Goal: Task Accomplishment & Management: Manage account settings

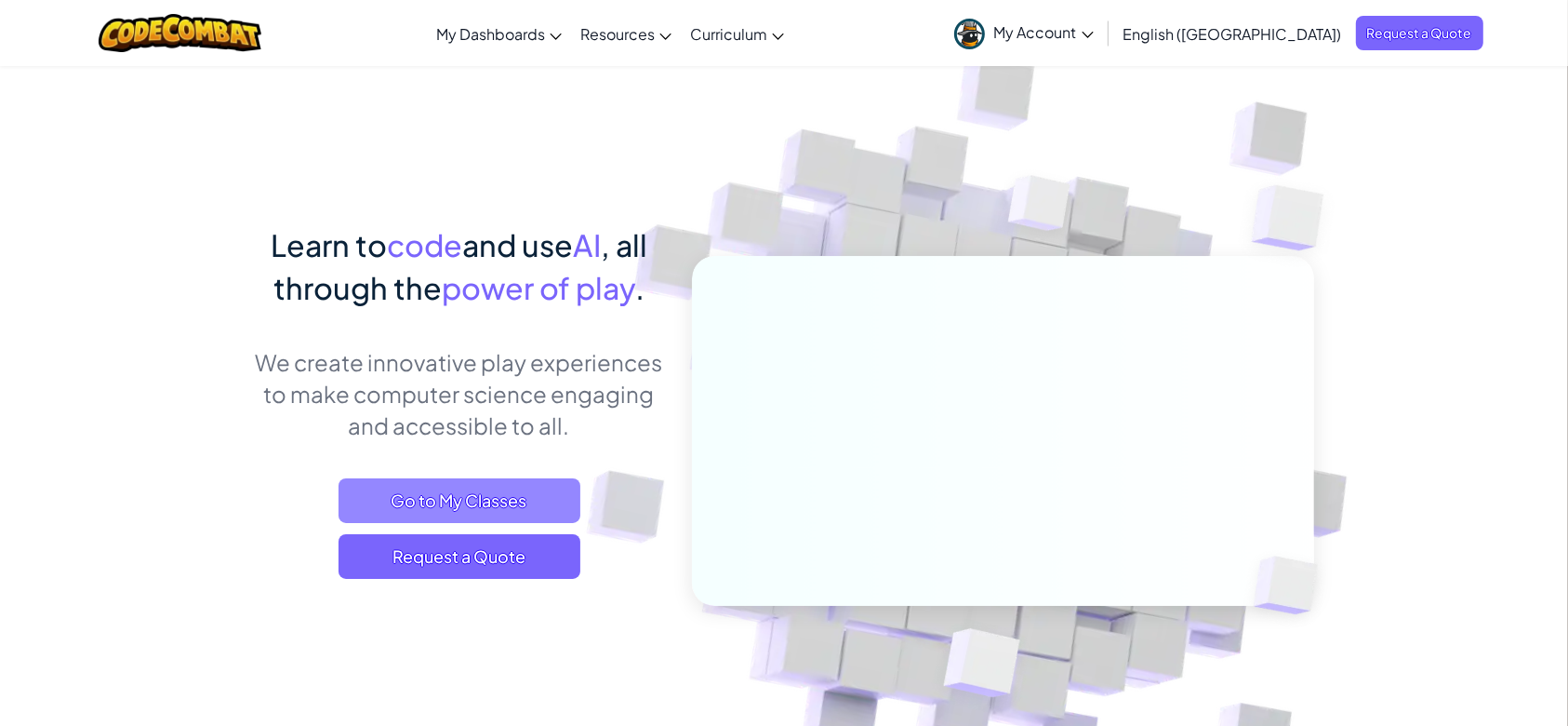
click at [478, 498] on span "Go to My Classes" at bounding box center [459, 500] width 242 height 45
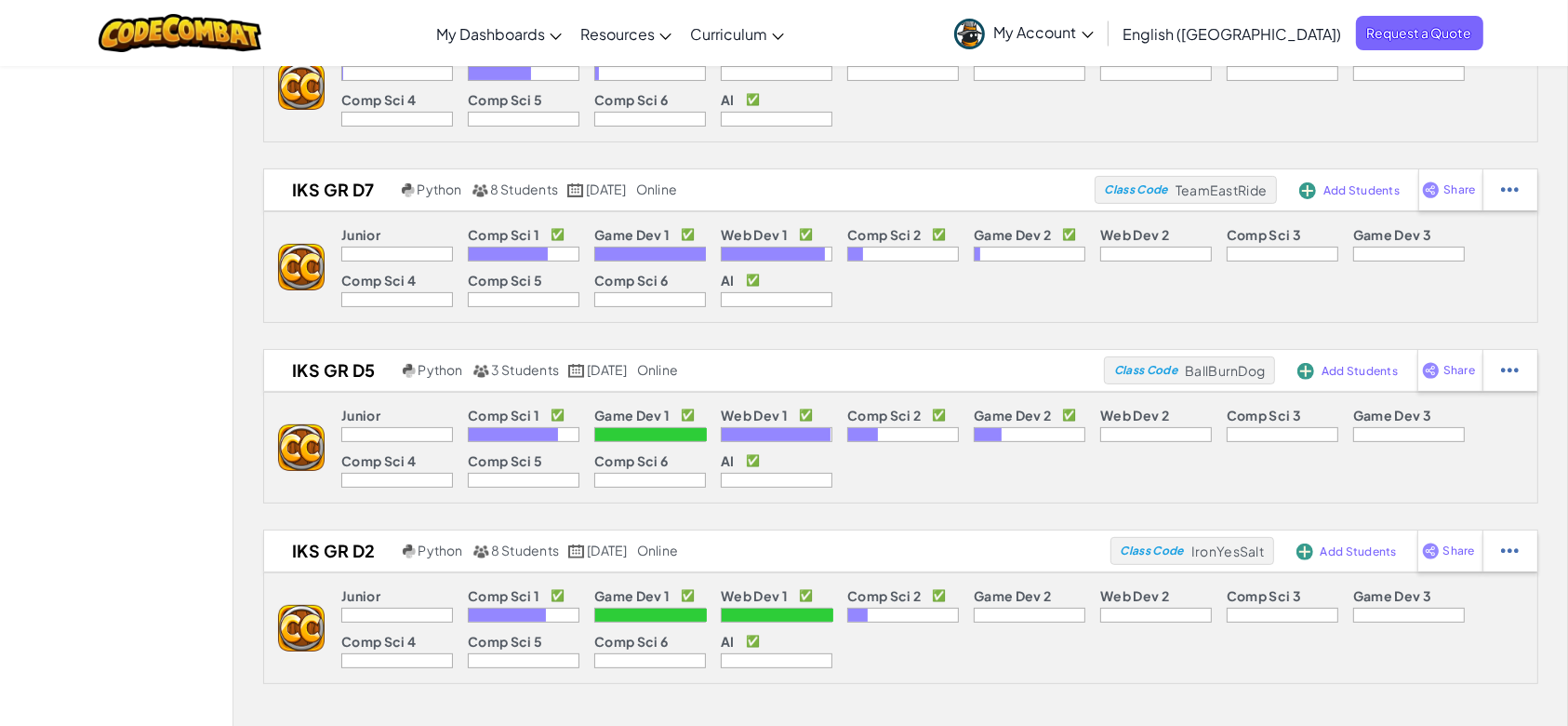
scroll to position [536, 0]
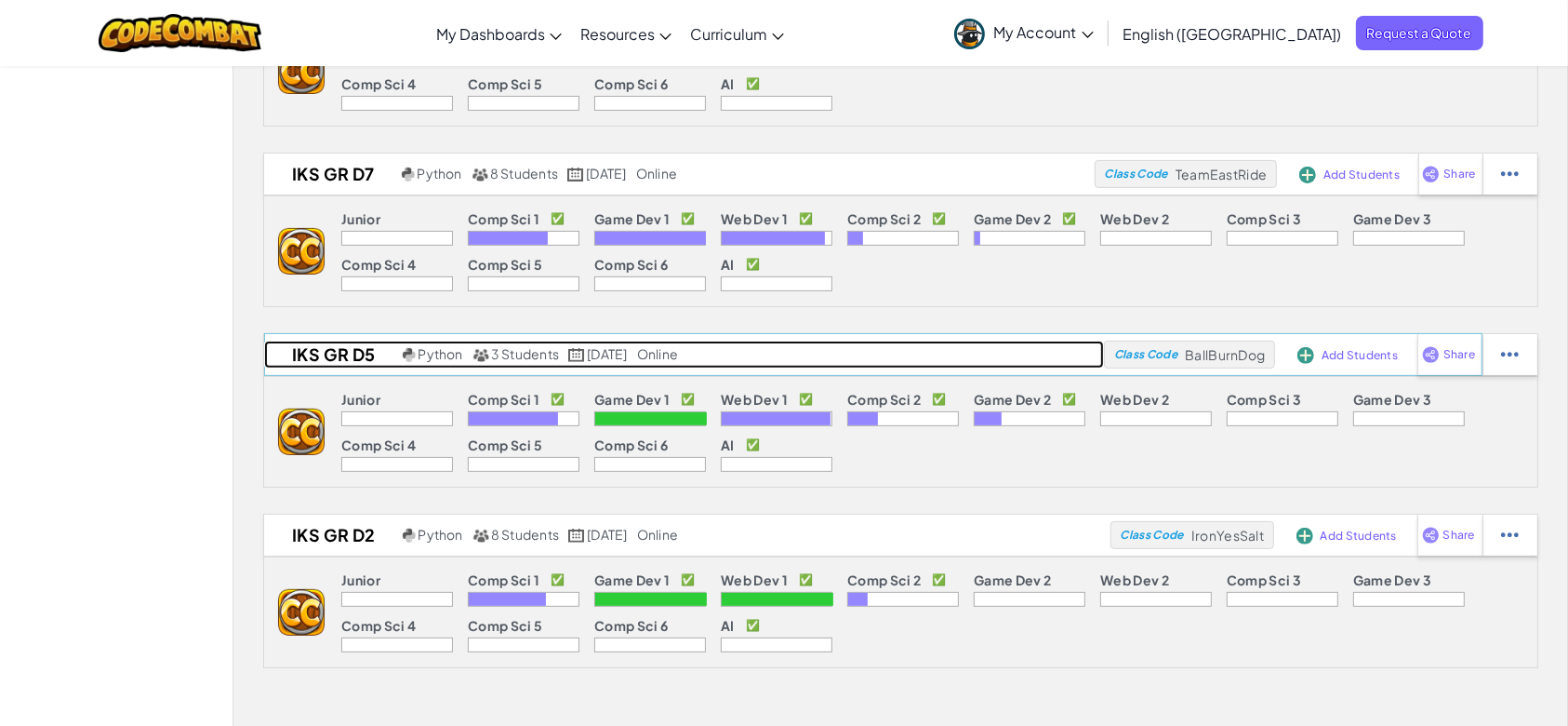
click at [394, 345] on h2 "IKS GR D5" at bounding box center [331, 355] width 134 height 28
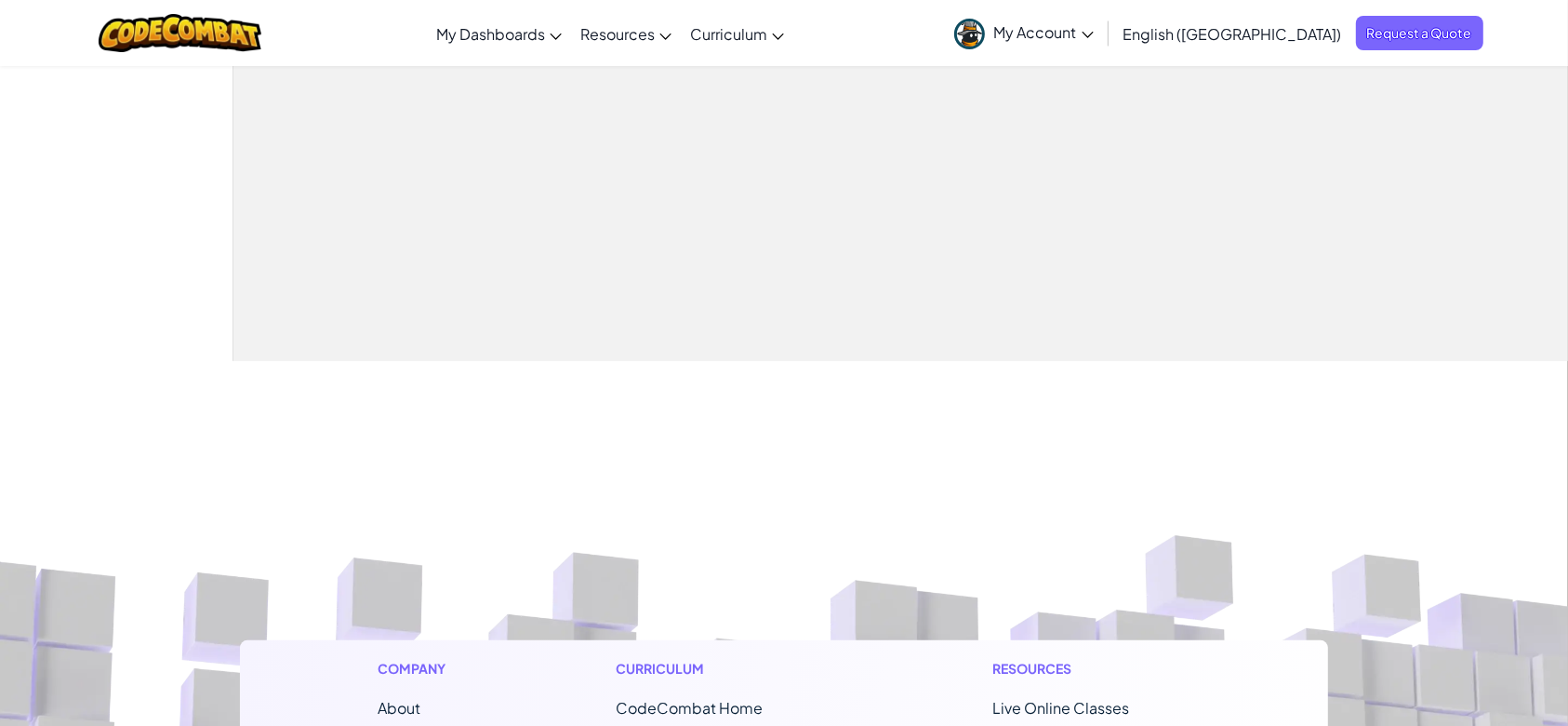
select select "57b621e7ad86a6efb5737e64"
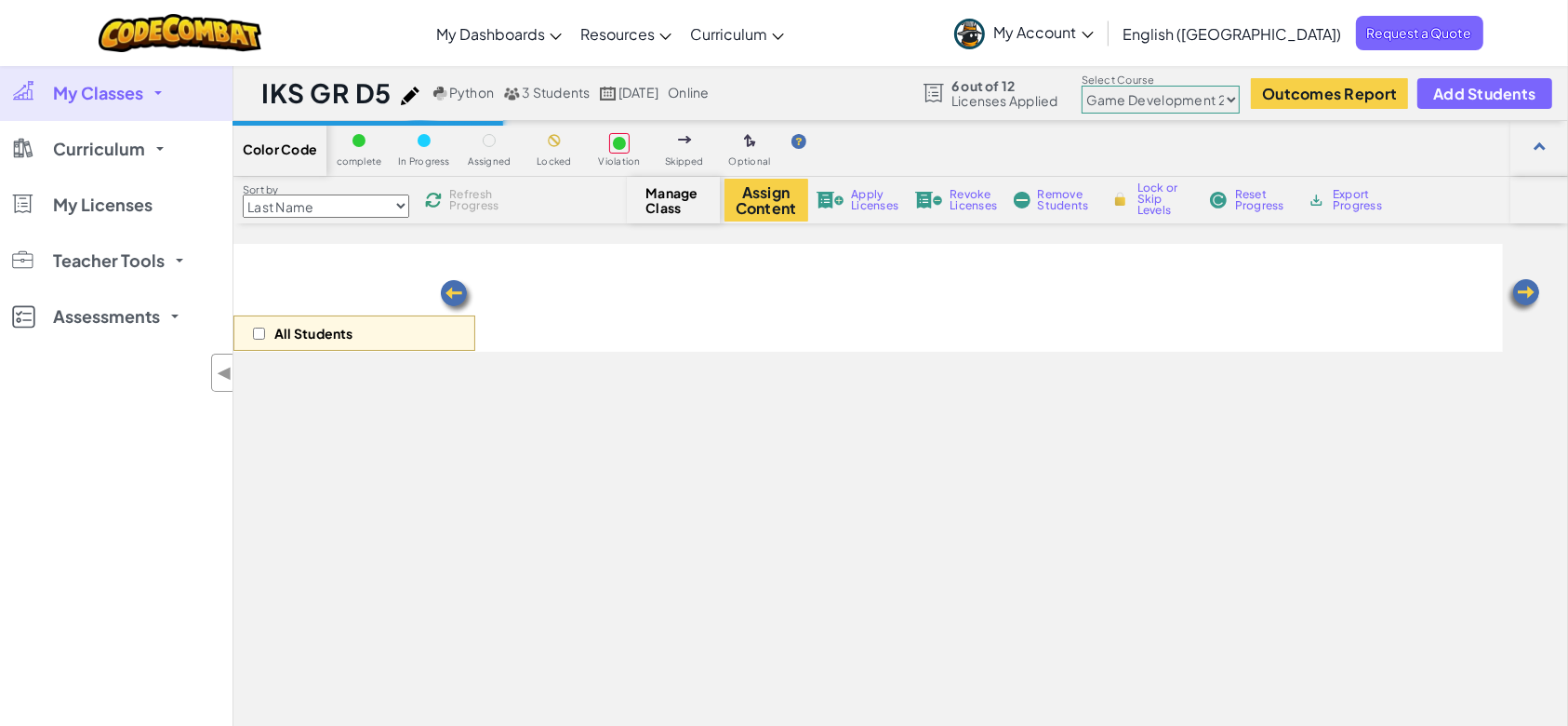
click at [471, 190] on span "Refresh Progress" at bounding box center [478, 200] width 57 height 23
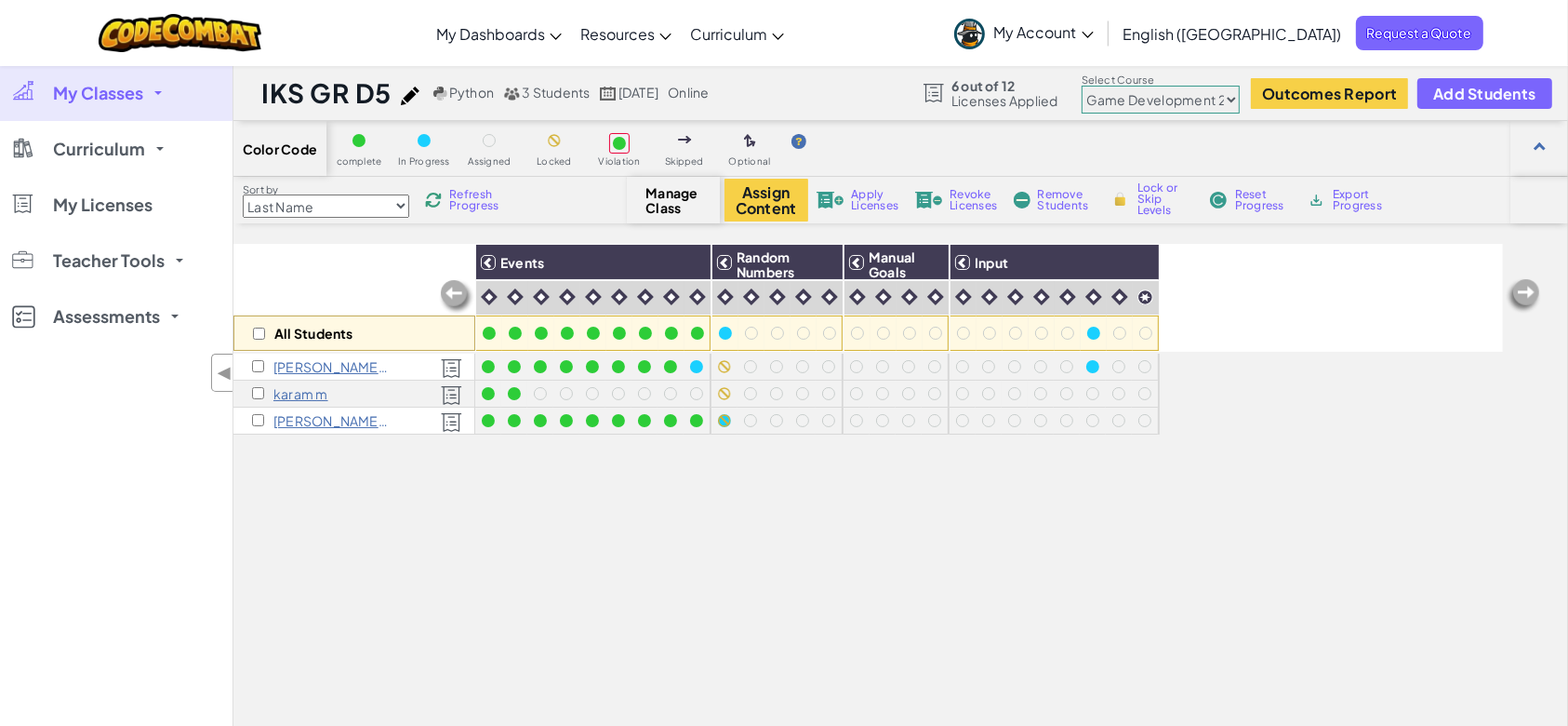
click at [481, 191] on span "Refresh Progress" at bounding box center [478, 200] width 57 height 23
click at [59, 89] on span "My Classes" at bounding box center [98, 92] width 90 height 17
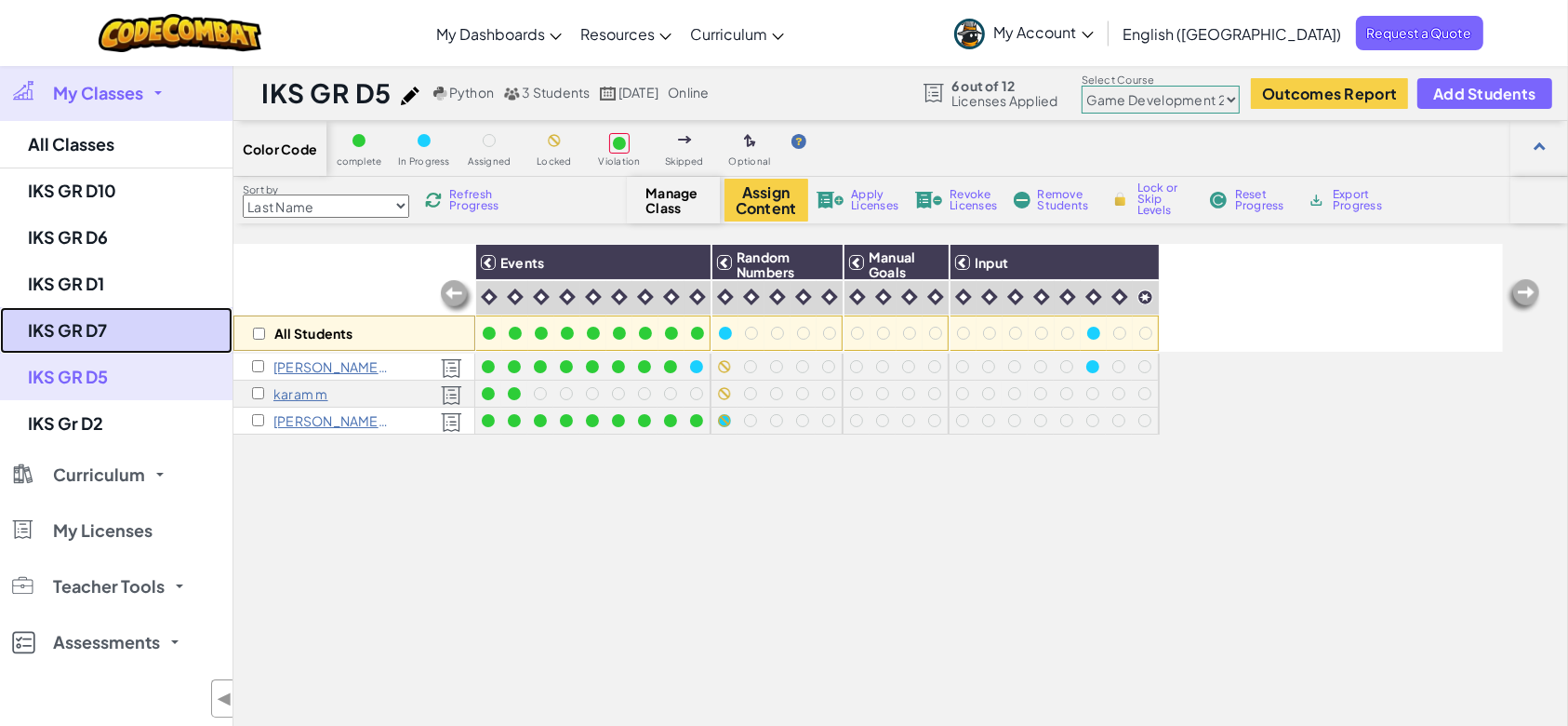
click at [113, 332] on link "IKS GR D7" at bounding box center [116, 330] width 233 height 47
select select "57b621e7ad86a6efb5737e64"
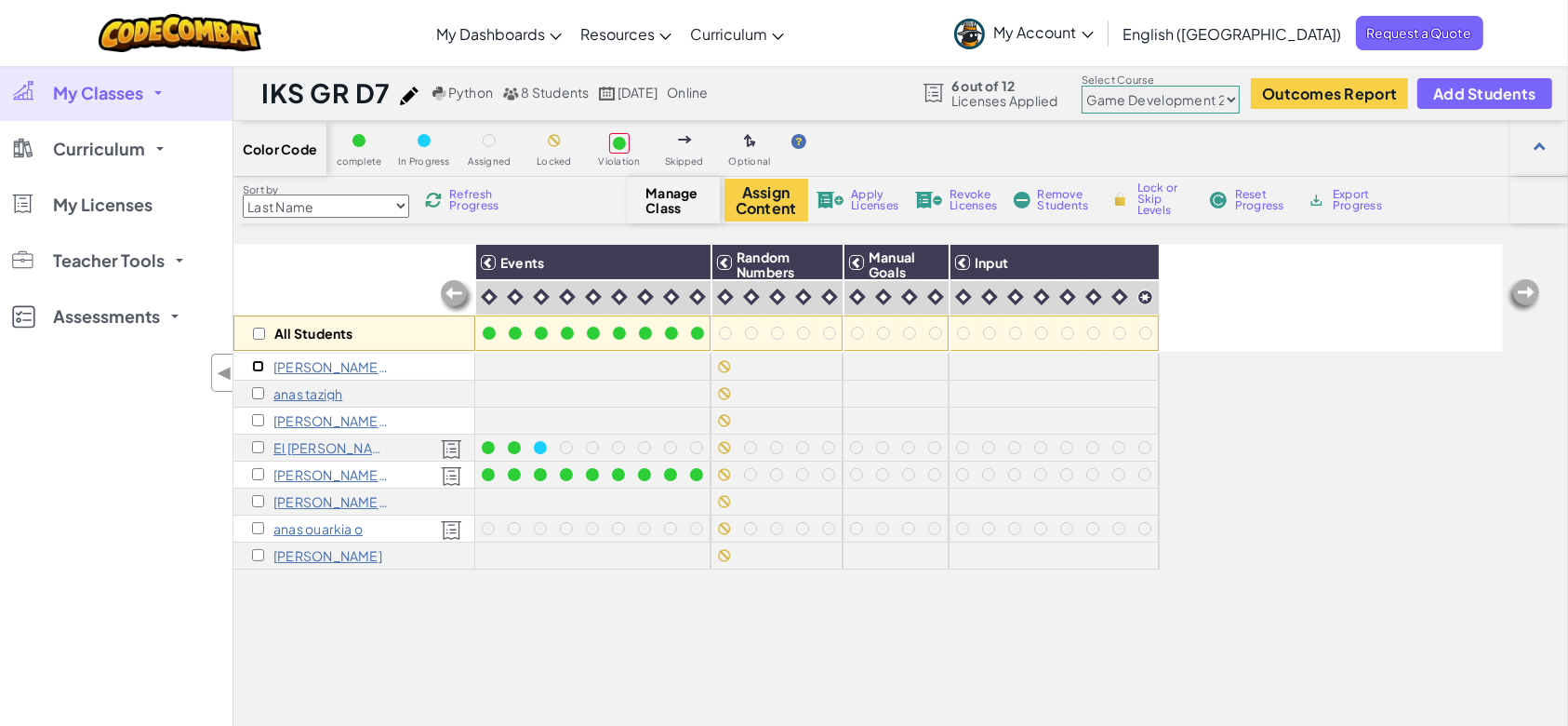
click at [256, 367] on input "checkbox" at bounding box center [258, 366] width 12 height 12
checkbox input "true"
click at [263, 397] on input "checkbox" at bounding box center [258, 393] width 12 height 12
checkbox input "true"
click at [262, 419] on input "checkbox" at bounding box center [258, 420] width 12 height 12
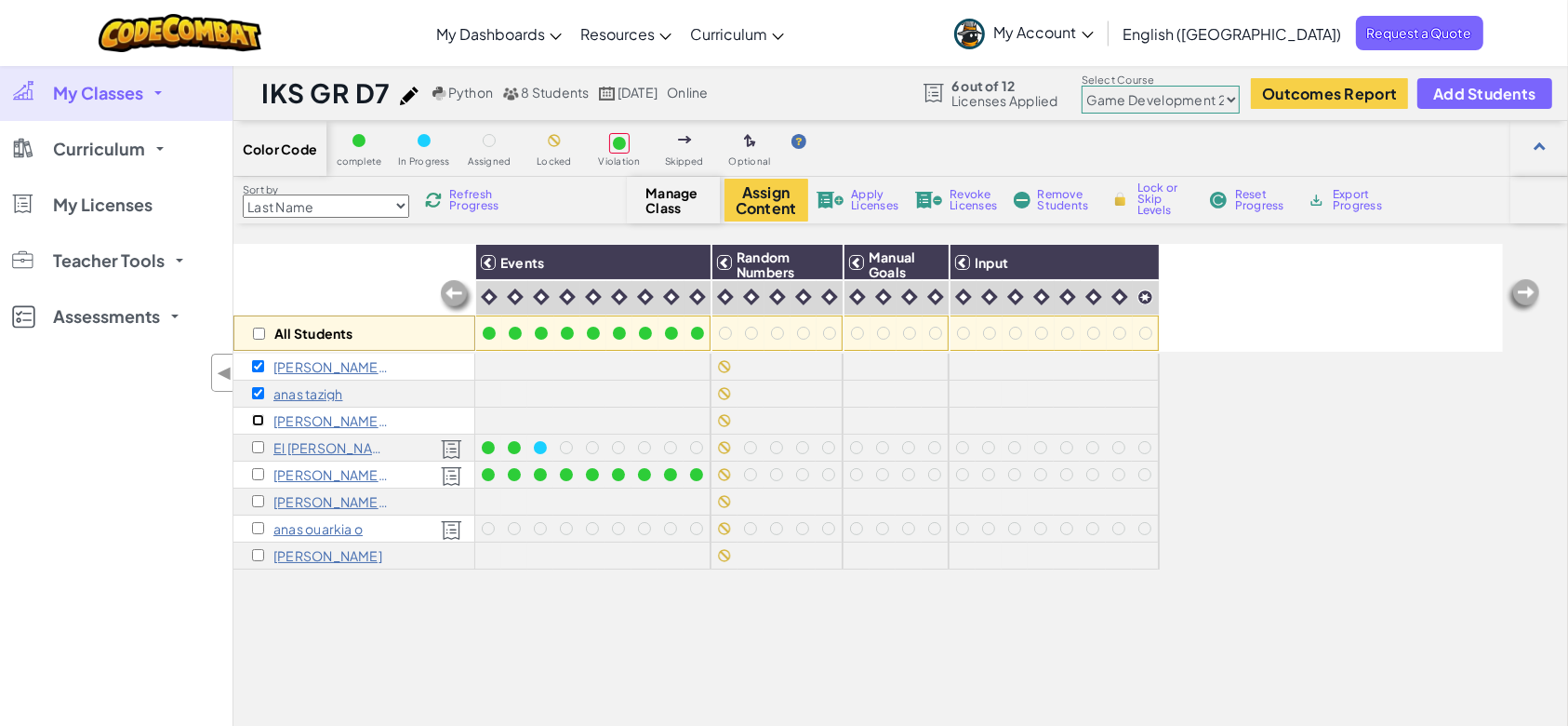
checkbox input "true"
click at [260, 503] on input "checkbox" at bounding box center [258, 501] width 12 height 12
checkbox input "true"
click at [257, 556] on input "checkbox" at bounding box center [258, 555] width 12 height 12
checkbox input "true"
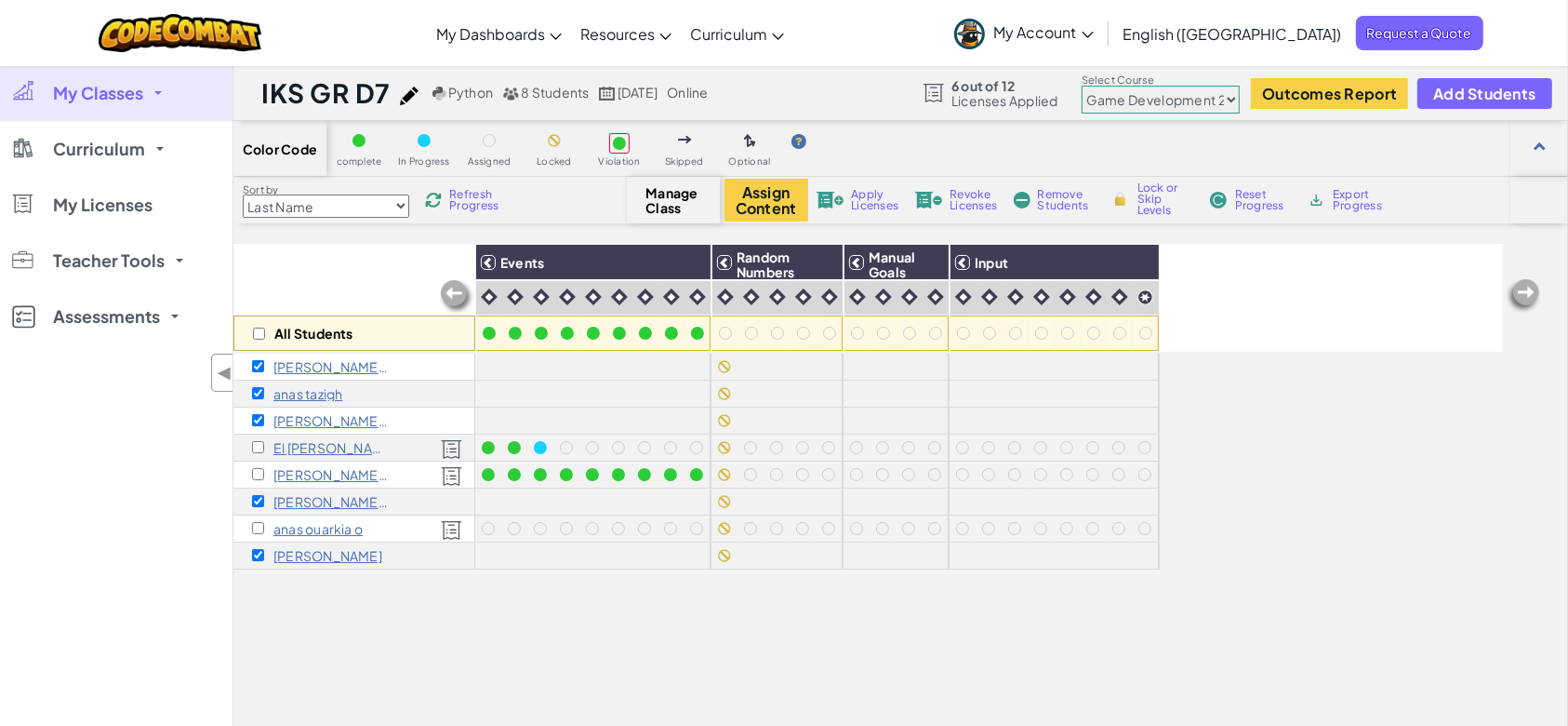
click at [1068, 206] on span "Remove Students" at bounding box center [1065, 200] width 55 height 23
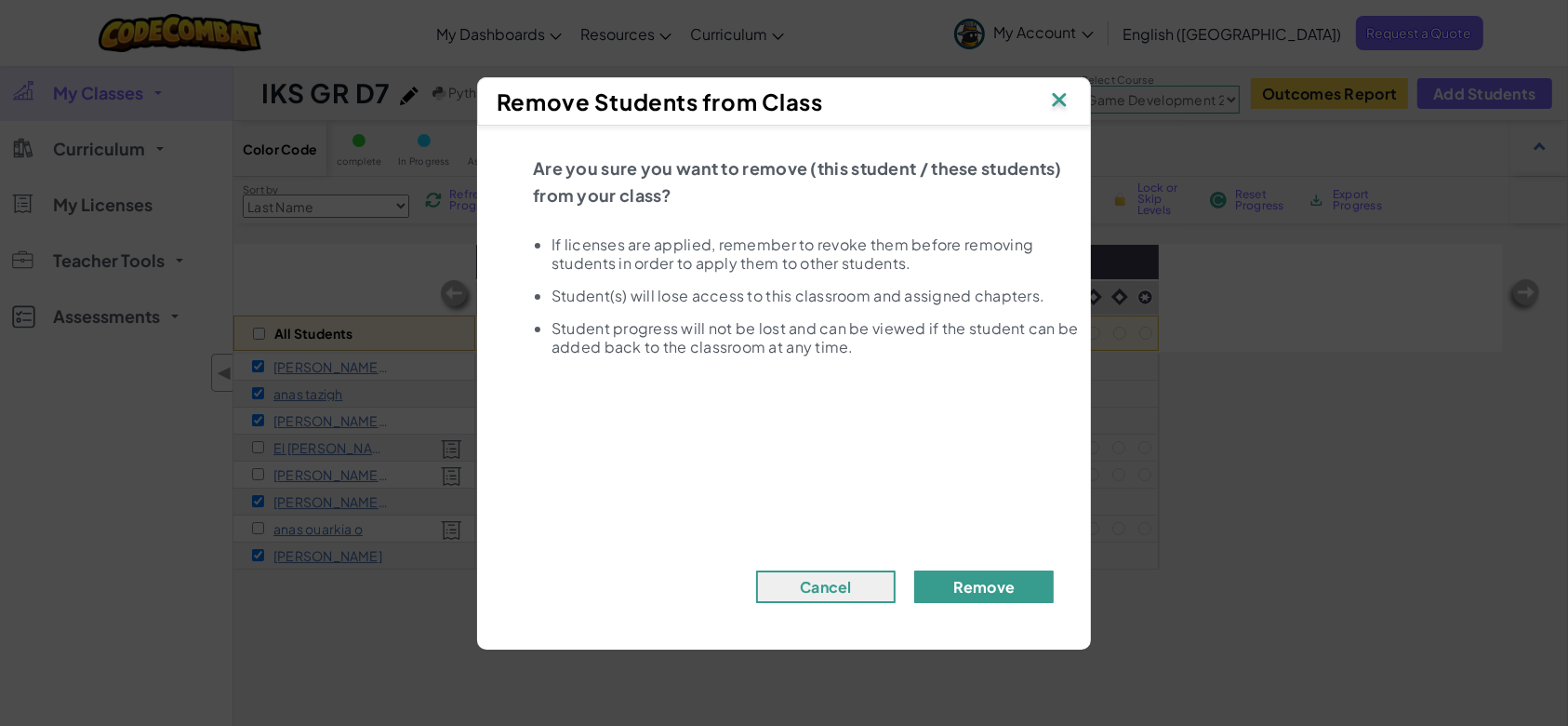
click at [981, 579] on button "Remove" at bounding box center [983, 586] width 140 height 33
click at [969, 587] on button "Remove" at bounding box center [983, 586] width 140 height 33
click at [973, 598] on button "Remove" at bounding box center [983, 586] width 140 height 33
click at [969, 581] on button "Remove" at bounding box center [983, 586] width 140 height 33
click at [933, 584] on button "Remove" at bounding box center [983, 586] width 140 height 33
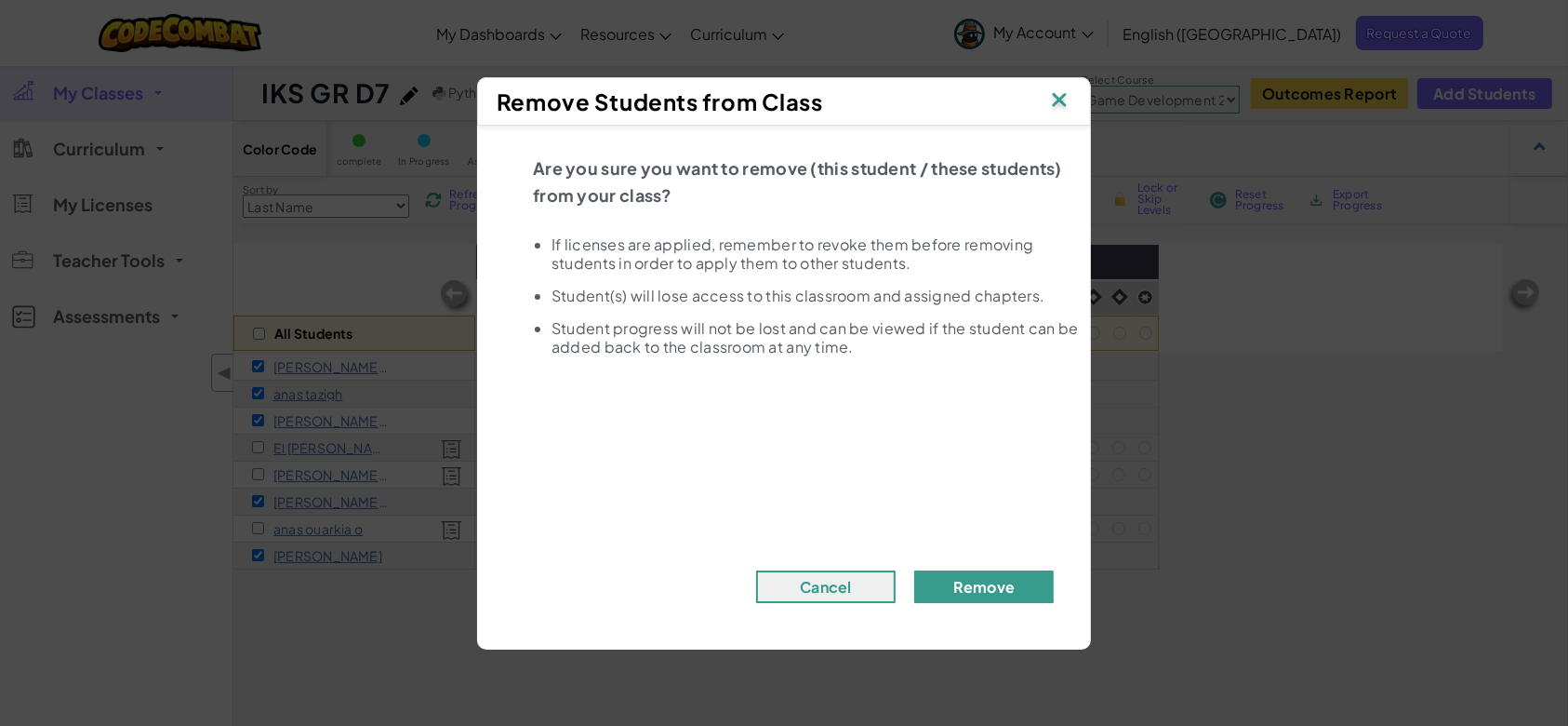
click at [982, 570] on button "Remove" at bounding box center [983, 586] width 140 height 33
click at [1019, 591] on button "Remove" at bounding box center [983, 586] width 140 height 33
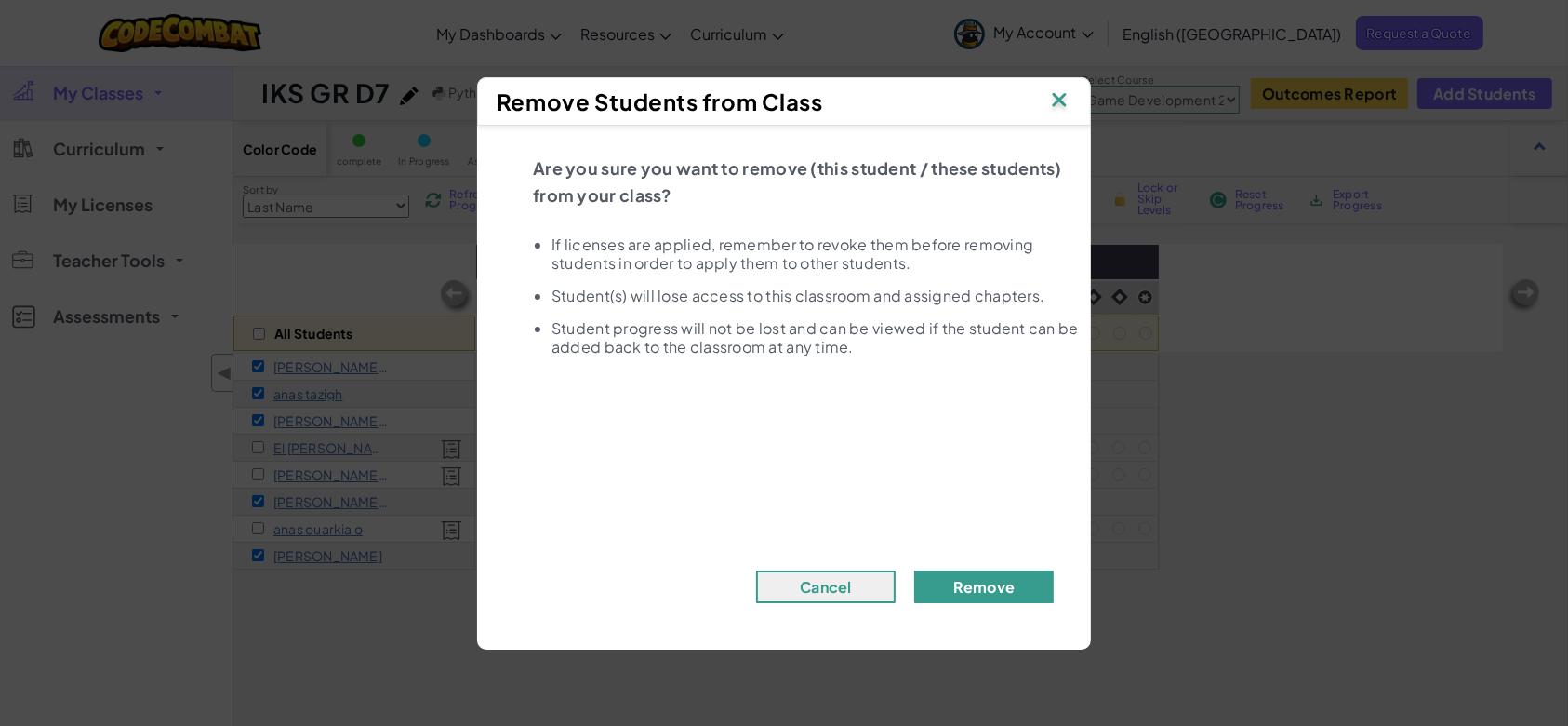
click at [1019, 591] on button "Remove" at bounding box center [983, 586] width 140 height 33
click at [1049, 105] on img at bounding box center [1059, 101] width 24 height 28
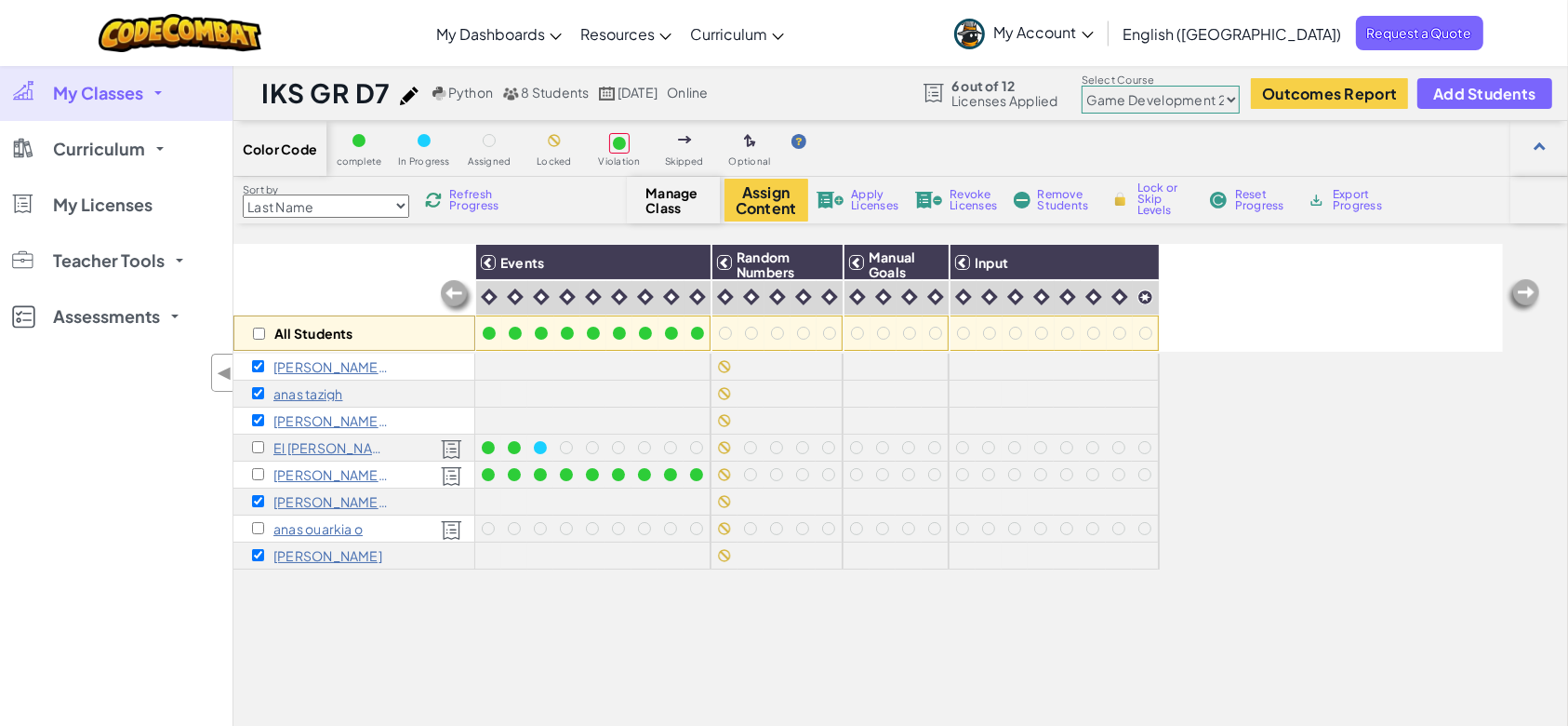
click at [955, 212] on div "Assign Content Apply Licenses Revoke Licenses Remove Students Lock or Skip Leve…" at bounding box center [1050, 199] width 651 height 43
click at [937, 201] on img at bounding box center [929, 199] width 28 height 17
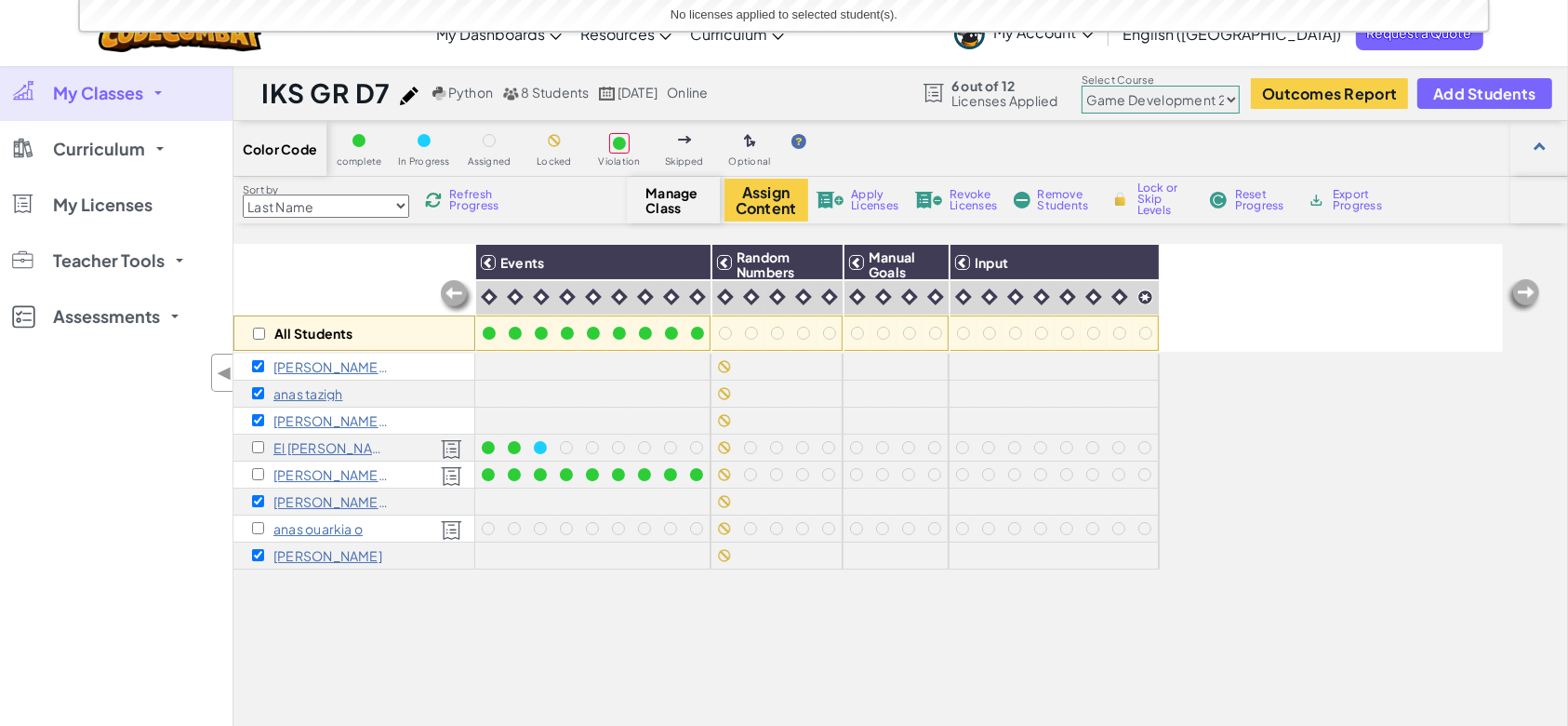
click at [1064, 207] on span "Remove Students" at bounding box center [1065, 200] width 55 height 23
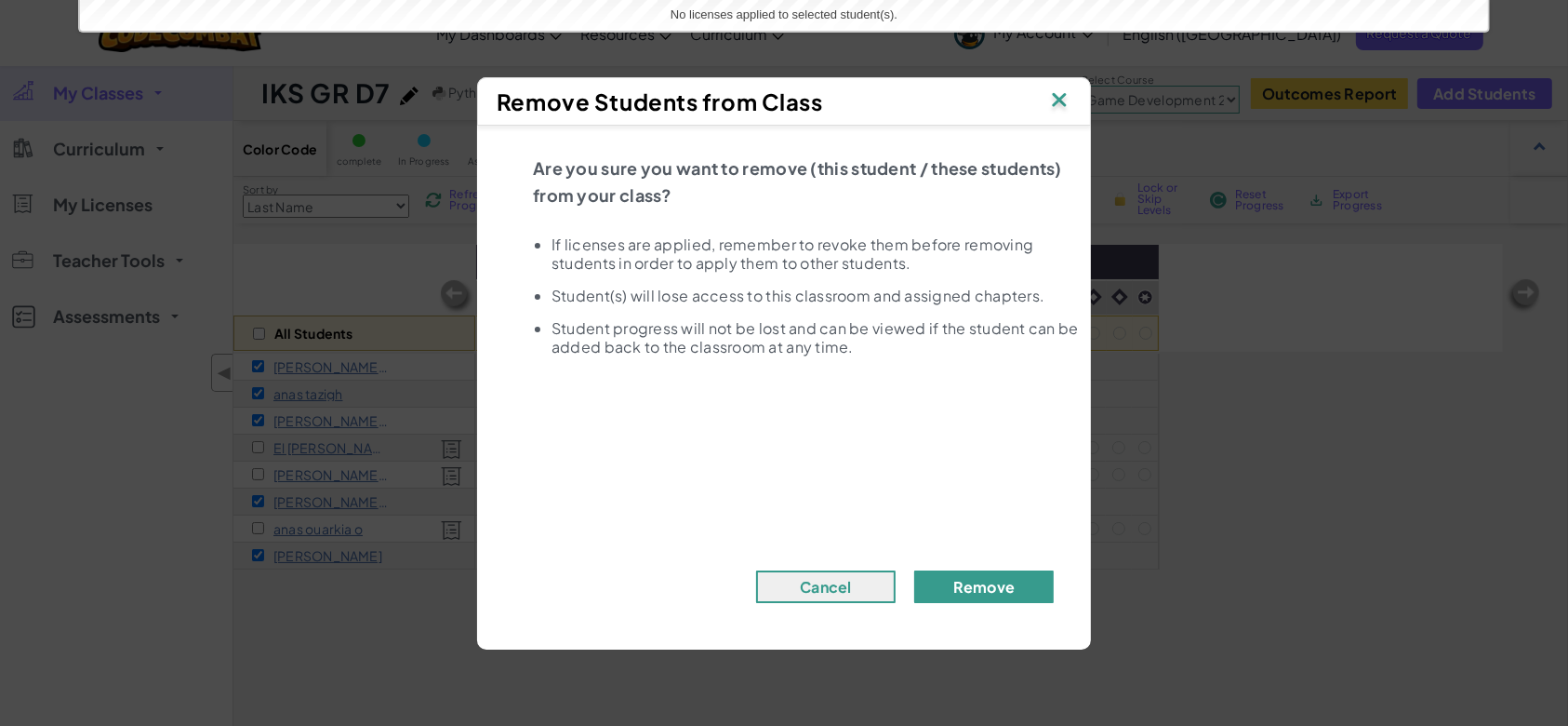
click at [1019, 581] on button "Remove" at bounding box center [983, 586] width 140 height 33
drag, startPoint x: 1019, startPoint y: 581, endPoint x: 896, endPoint y: 576, distance: 123.1
click at [1002, 578] on button "Remove" at bounding box center [983, 586] width 140 height 33
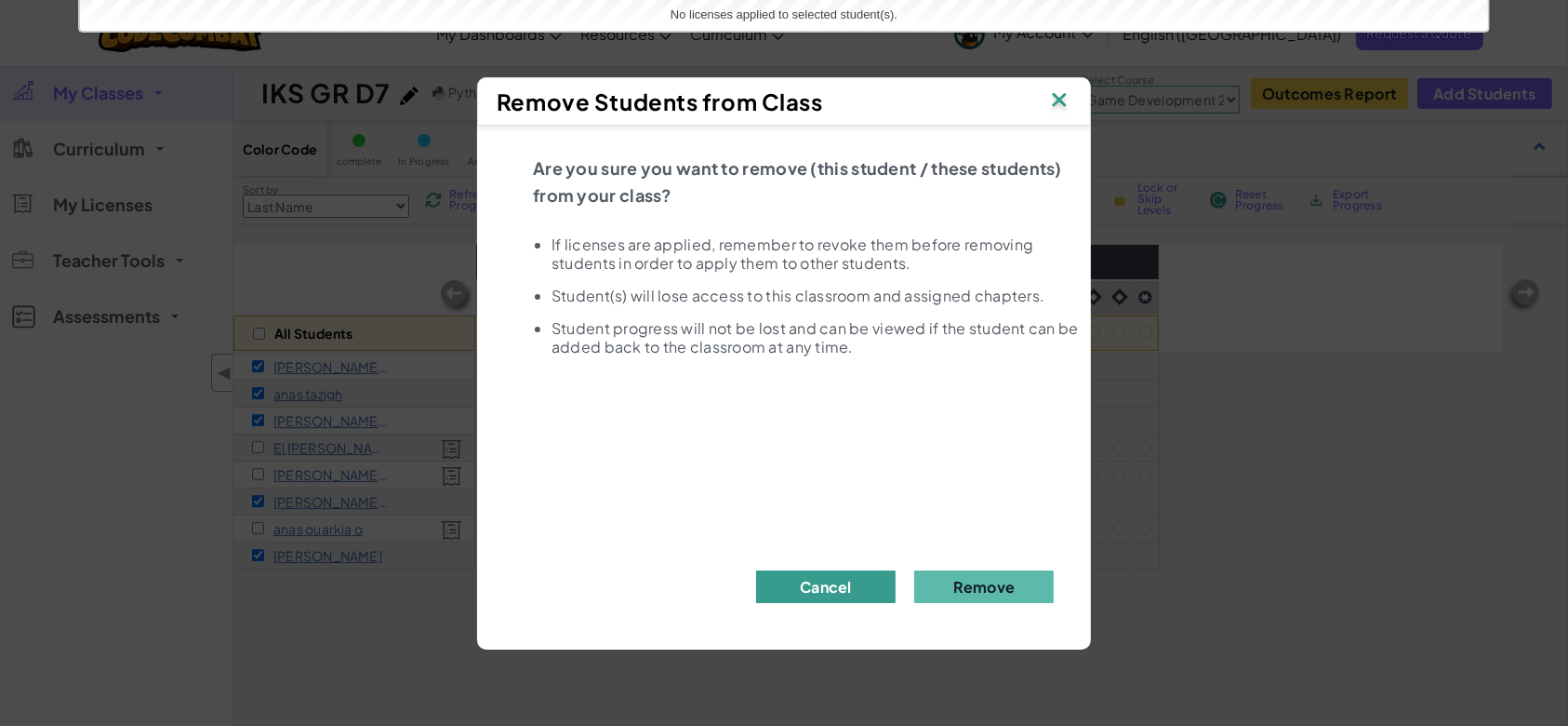
click at [851, 579] on button "Cancel" at bounding box center [826, 586] width 140 height 33
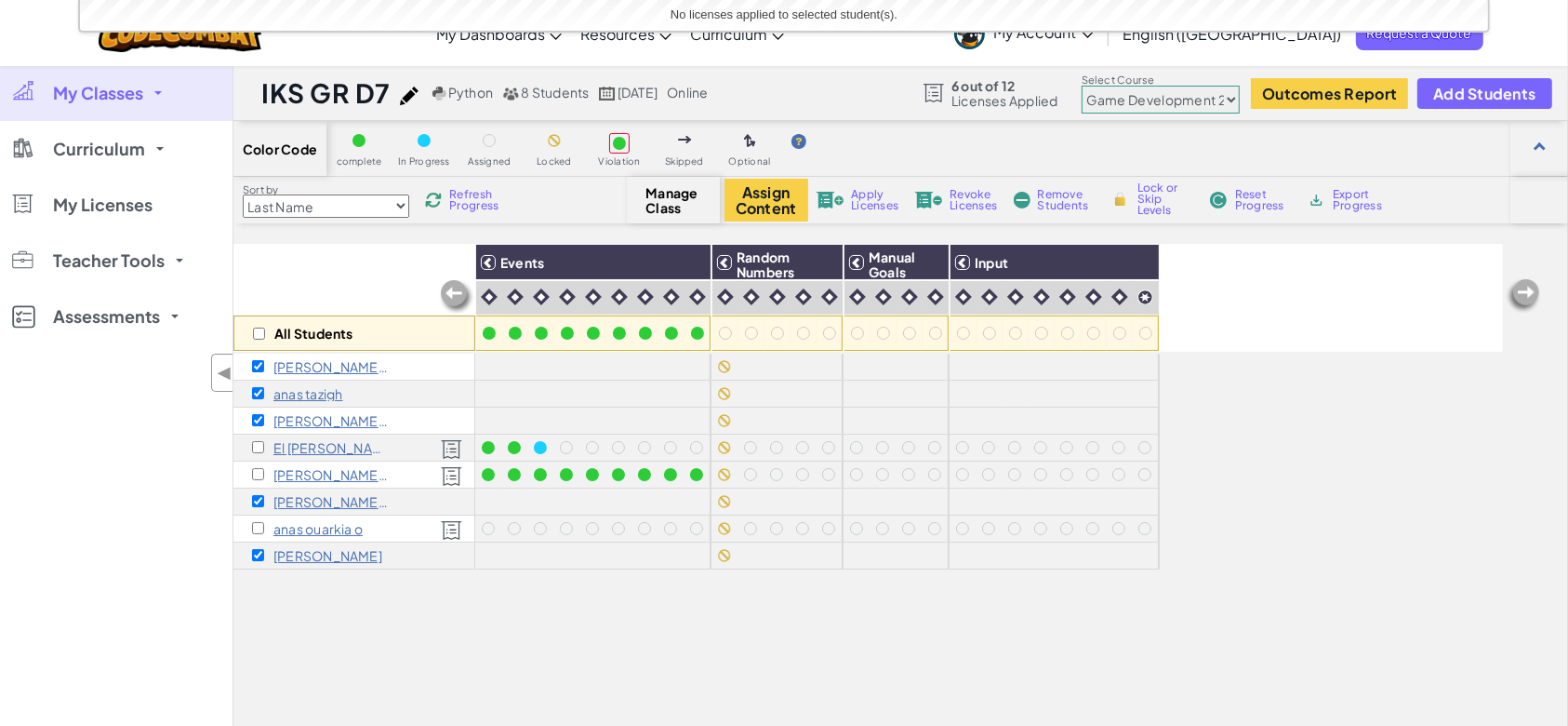
click at [261, 371] on div "[PERSON_NAME] A" at bounding box center [321, 366] width 138 height 15
click at [261, 393] on input "checkbox" at bounding box center [258, 393] width 12 height 12
checkbox input "false"
click at [258, 375] on div "[PERSON_NAME] A" at bounding box center [354, 366] width 242 height 27
click at [253, 366] on input "checkbox" at bounding box center [258, 366] width 12 height 12
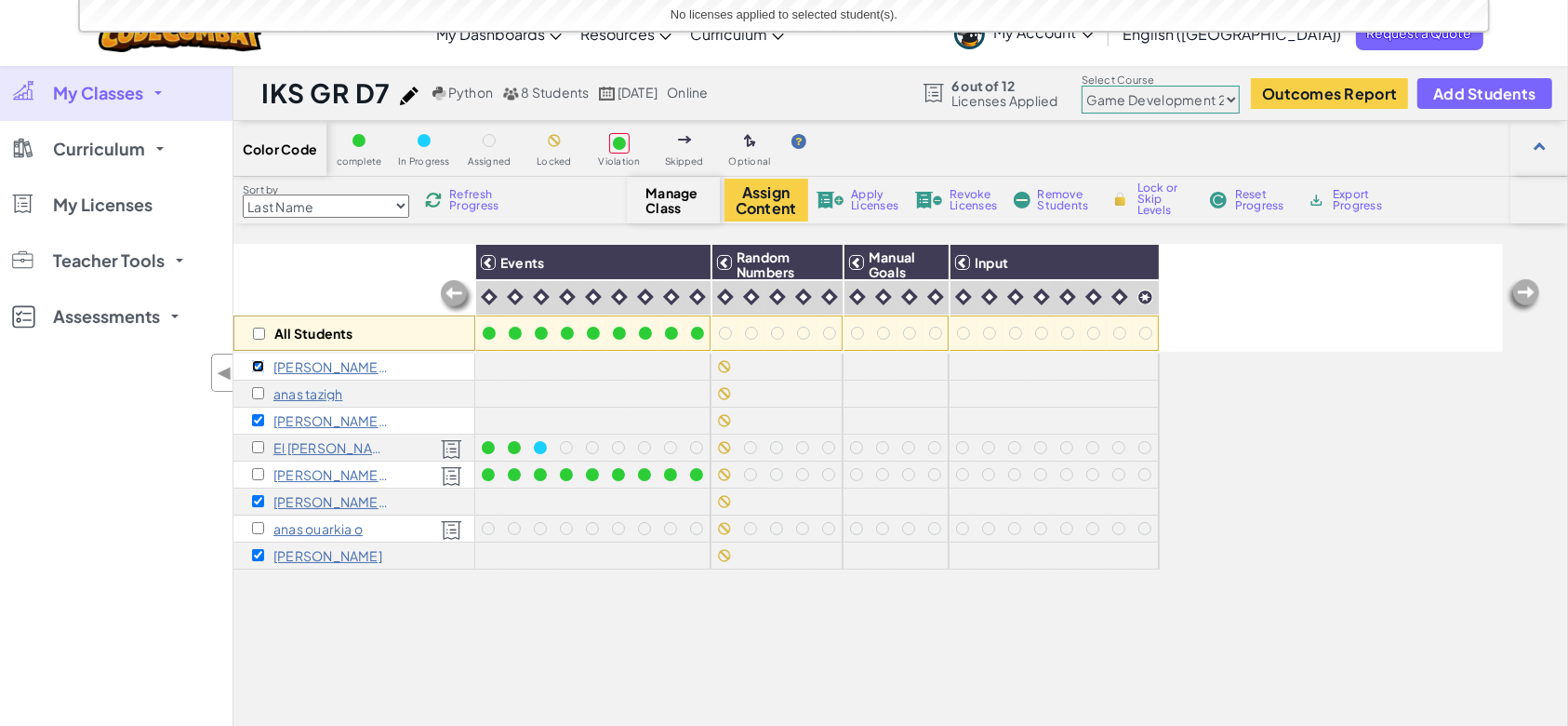
checkbox input "false"
click at [255, 417] on input "checkbox" at bounding box center [258, 420] width 12 height 12
checkbox input "false"
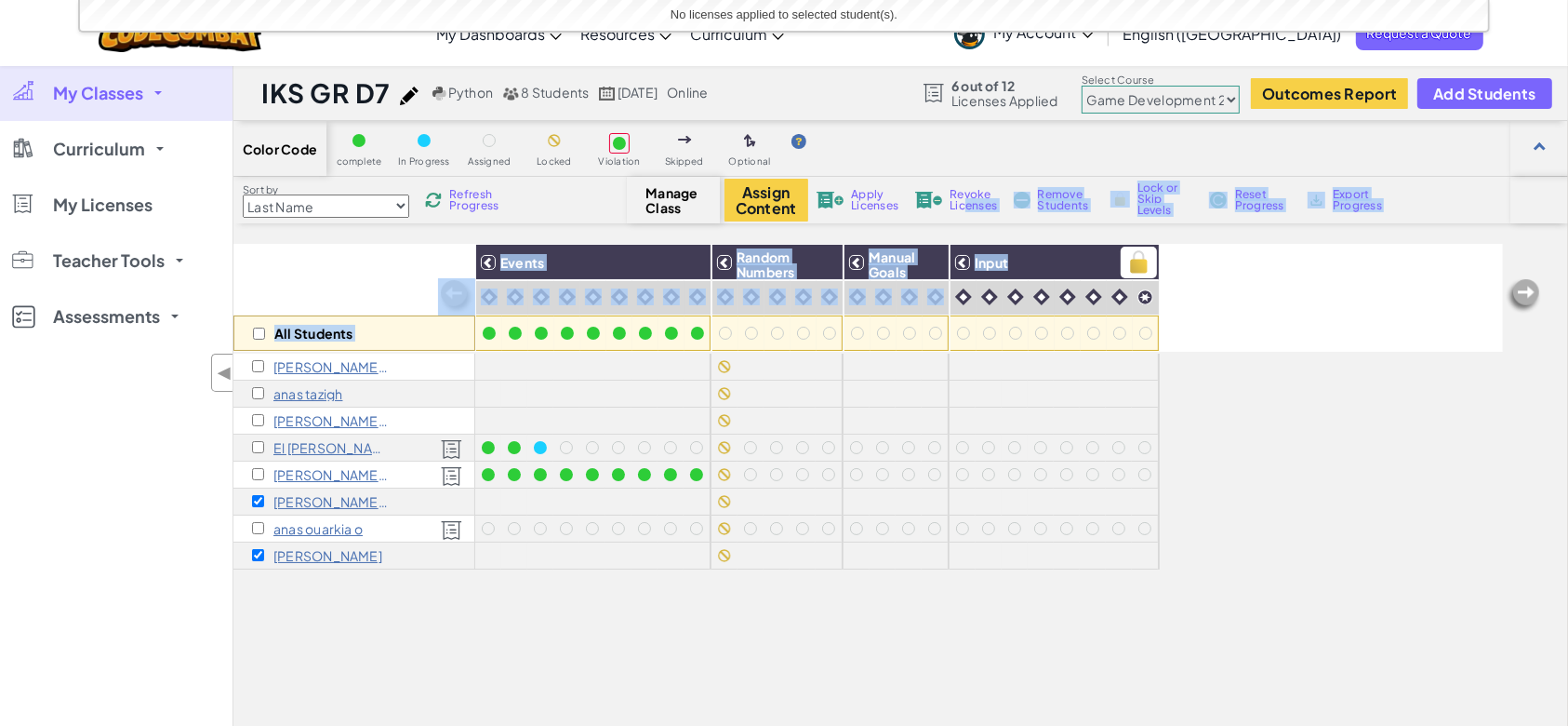
drag, startPoint x: 961, startPoint y: 205, endPoint x: 1099, endPoint y: 268, distance: 151.7
click at [1099, 268] on div "Color Code complete In Progress Assigned Locked Violation Skipped Optional Sort…" at bounding box center [901, 508] width 1334 height 776
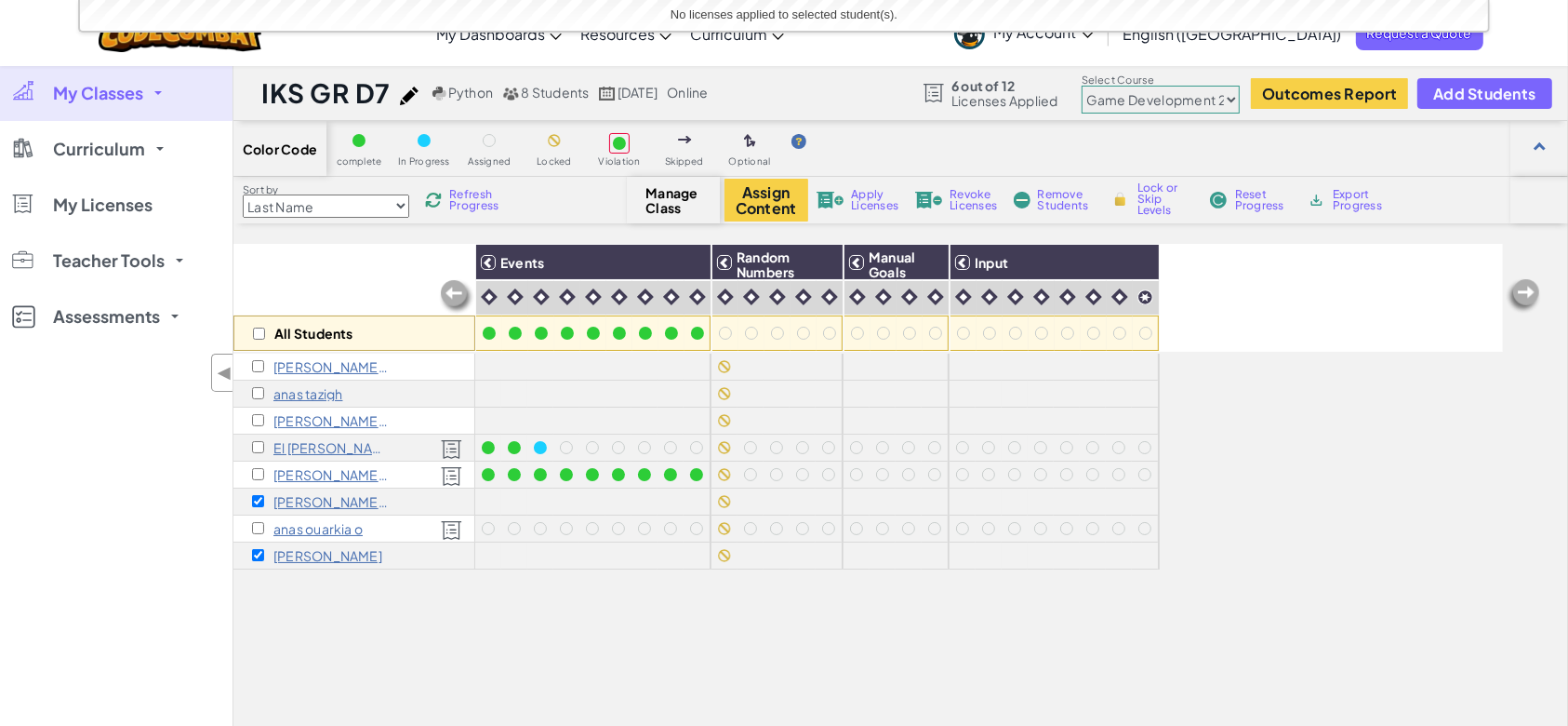
click at [1249, 304] on div "All Students Events Random Numbers Manual Goals Input" at bounding box center [868, 297] width 1269 height 108
click at [1047, 196] on span "Remove Students" at bounding box center [1065, 200] width 55 height 23
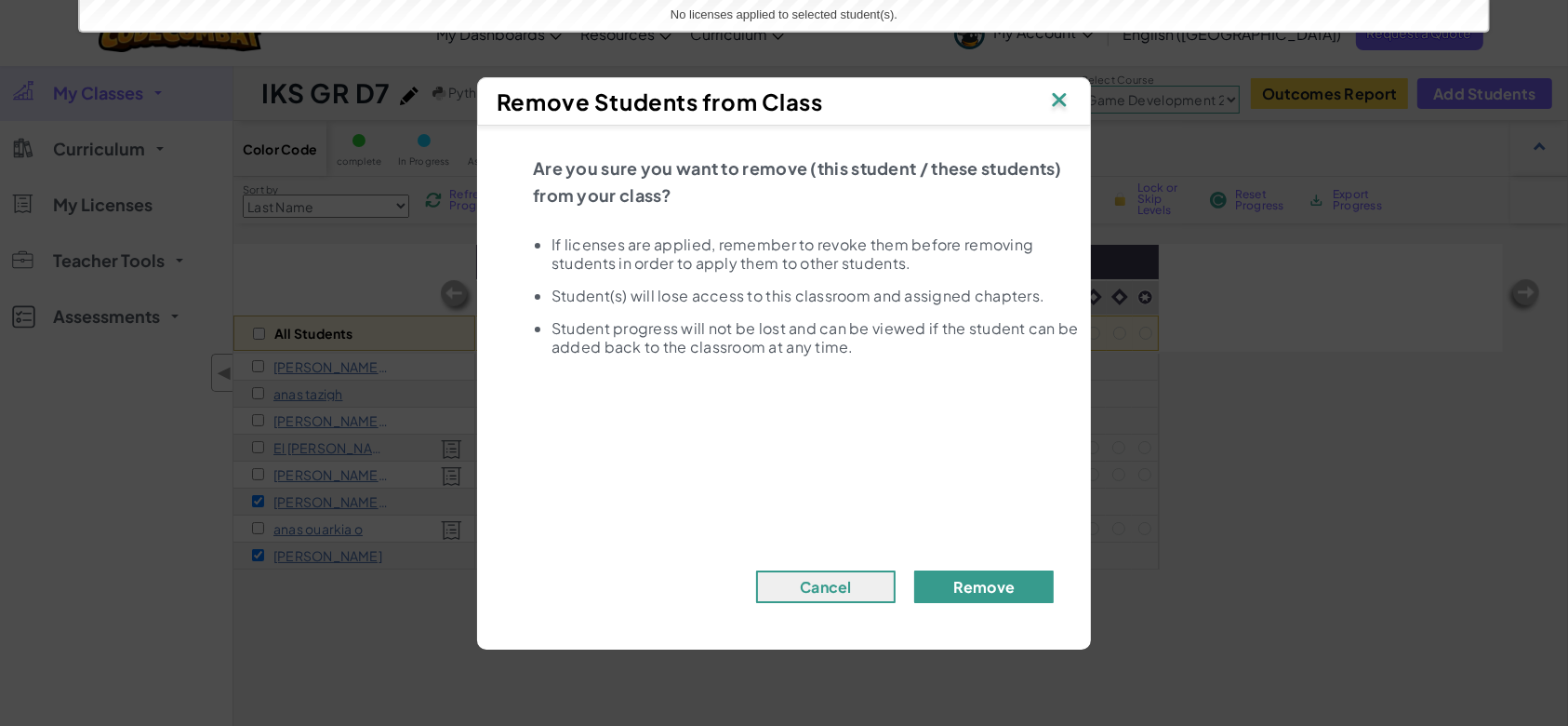
click at [998, 591] on button "Remove" at bounding box center [983, 586] width 140 height 33
click at [832, 589] on button "Cancel" at bounding box center [826, 586] width 140 height 33
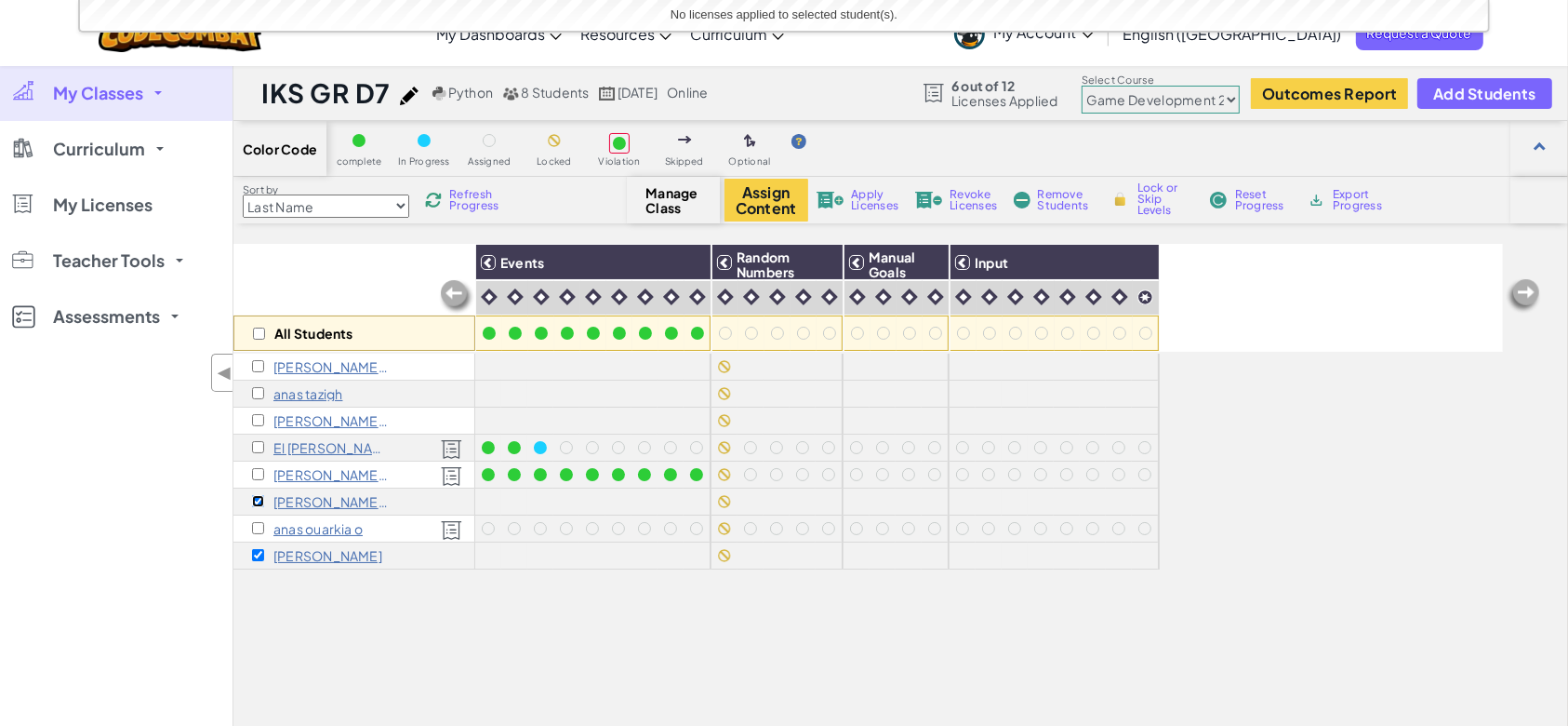
click at [259, 501] on input "checkbox" at bounding box center [258, 501] width 12 height 12
checkbox input "false"
click at [1027, 202] on img at bounding box center [1022, 199] width 17 height 17
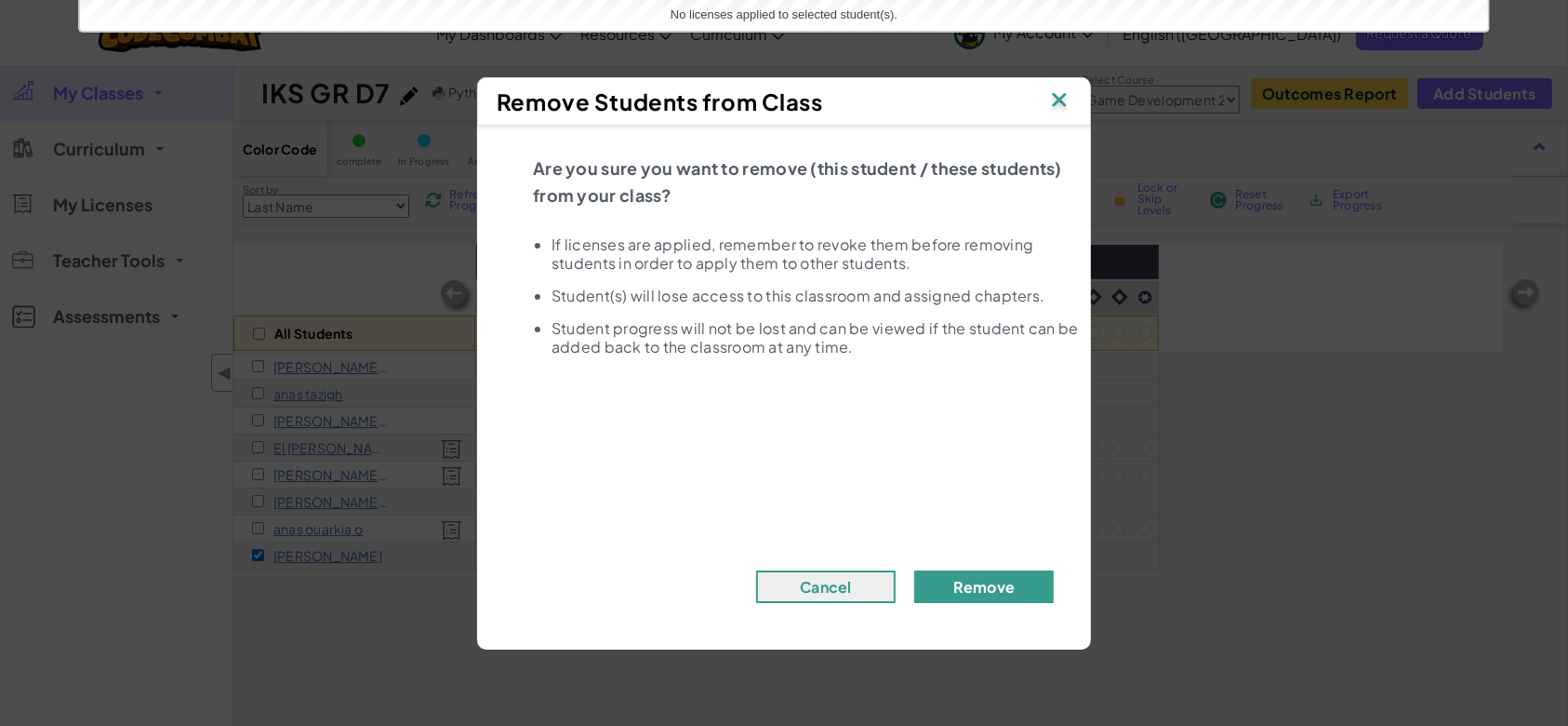
click at [1020, 584] on button "Remove" at bounding box center [983, 586] width 140 height 33
click at [826, 583] on button "Cancel" at bounding box center [826, 586] width 140 height 33
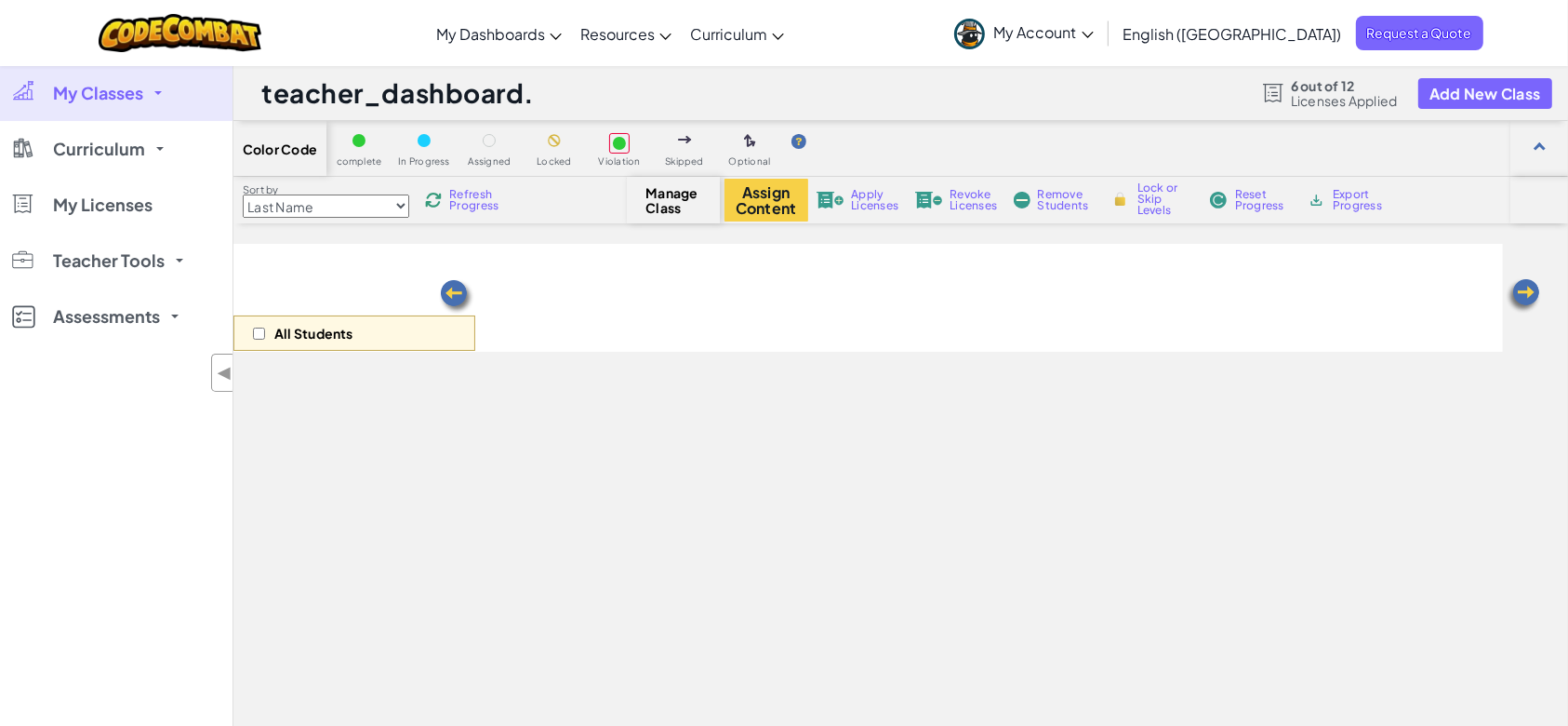
select select "57b621e7ad86a6efb5737e64"
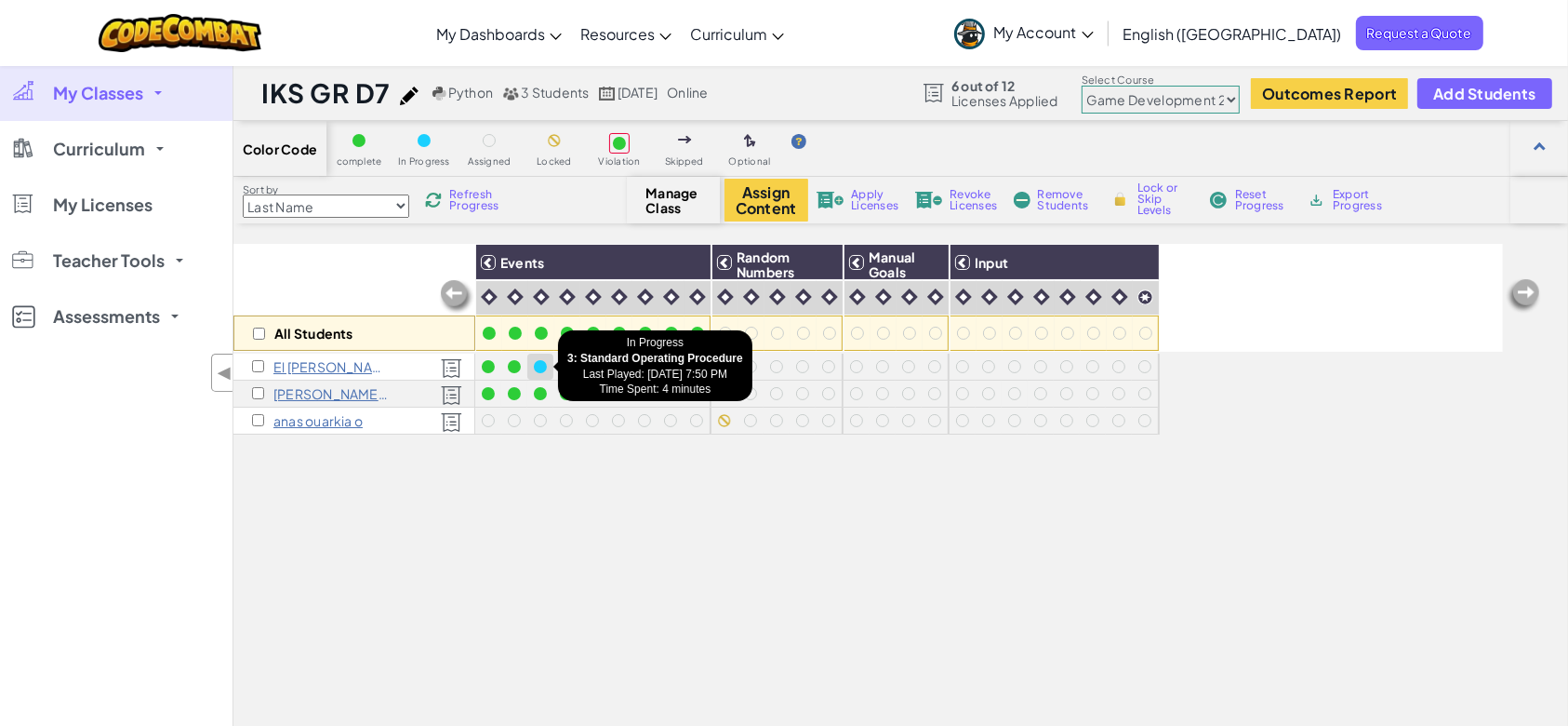
click at [545, 364] on div at bounding box center [539, 366] width 13 height 13
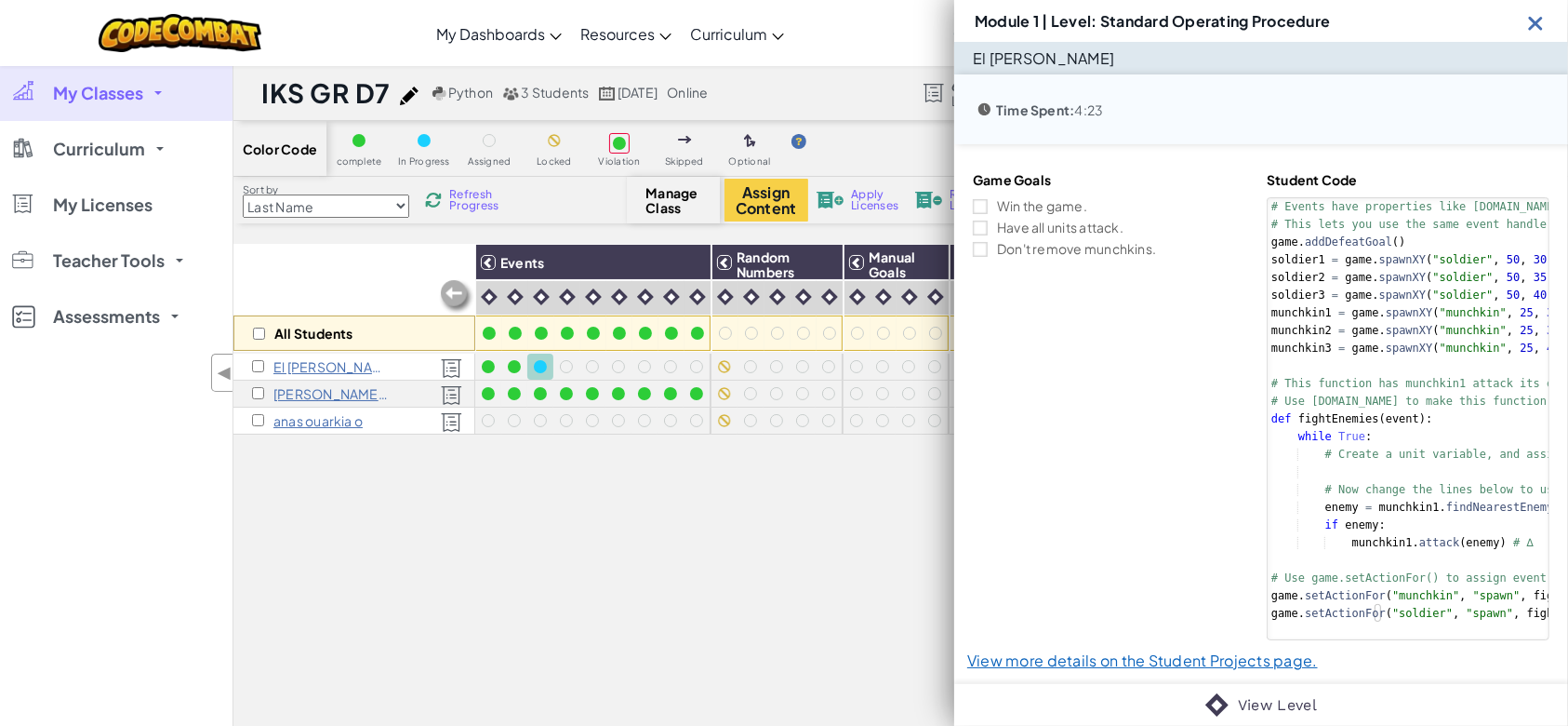
click at [1538, 25] on img at bounding box center [1534, 22] width 23 height 23
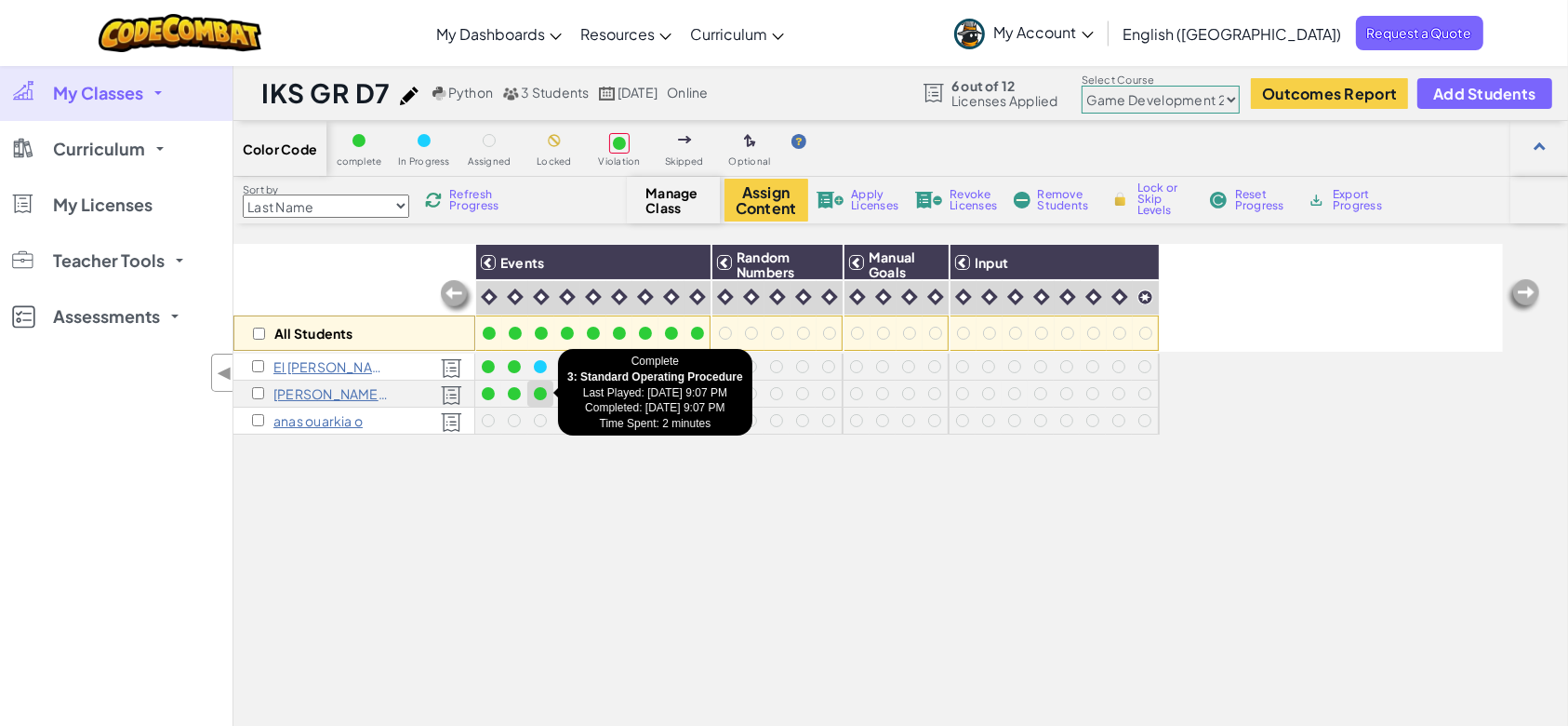
click at [543, 395] on div at bounding box center [539, 393] width 13 height 13
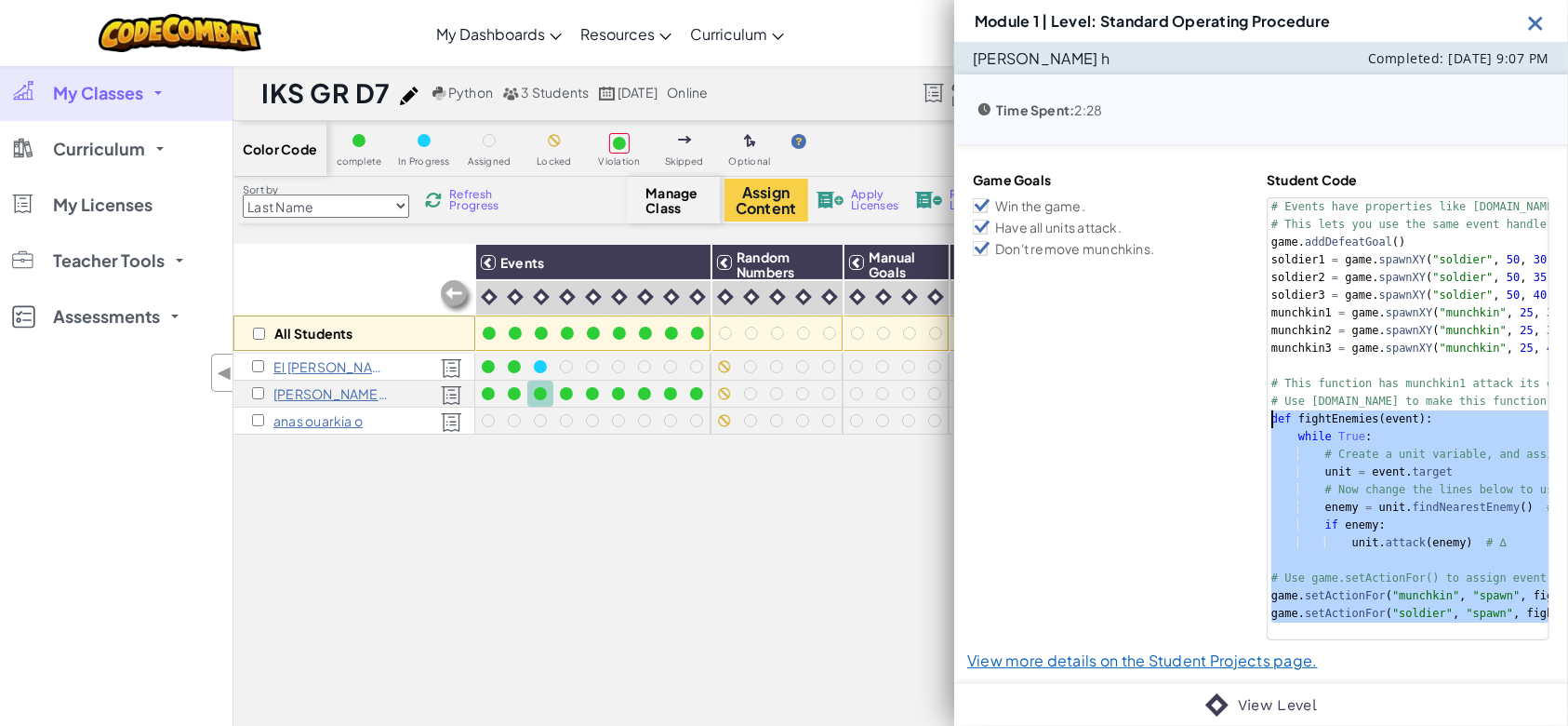
drag, startPoint x: 1454, startPoint y: 615, endPoint x: 1190, endPoint y: 420, distance: 328.2
click at [1190, 420] on div "Game Goals Win the game. Have all units attack. Don't remove munchkins. Student…" at bounding box center [1261, 405] width 588 height 480
type textarea "def fightEnemies(event): while True:"
click at [1532, 11] on img at bounding box center [1534, 22] width 23 height 23
